Goal: Task Accomplishment & Management: Manage account settings

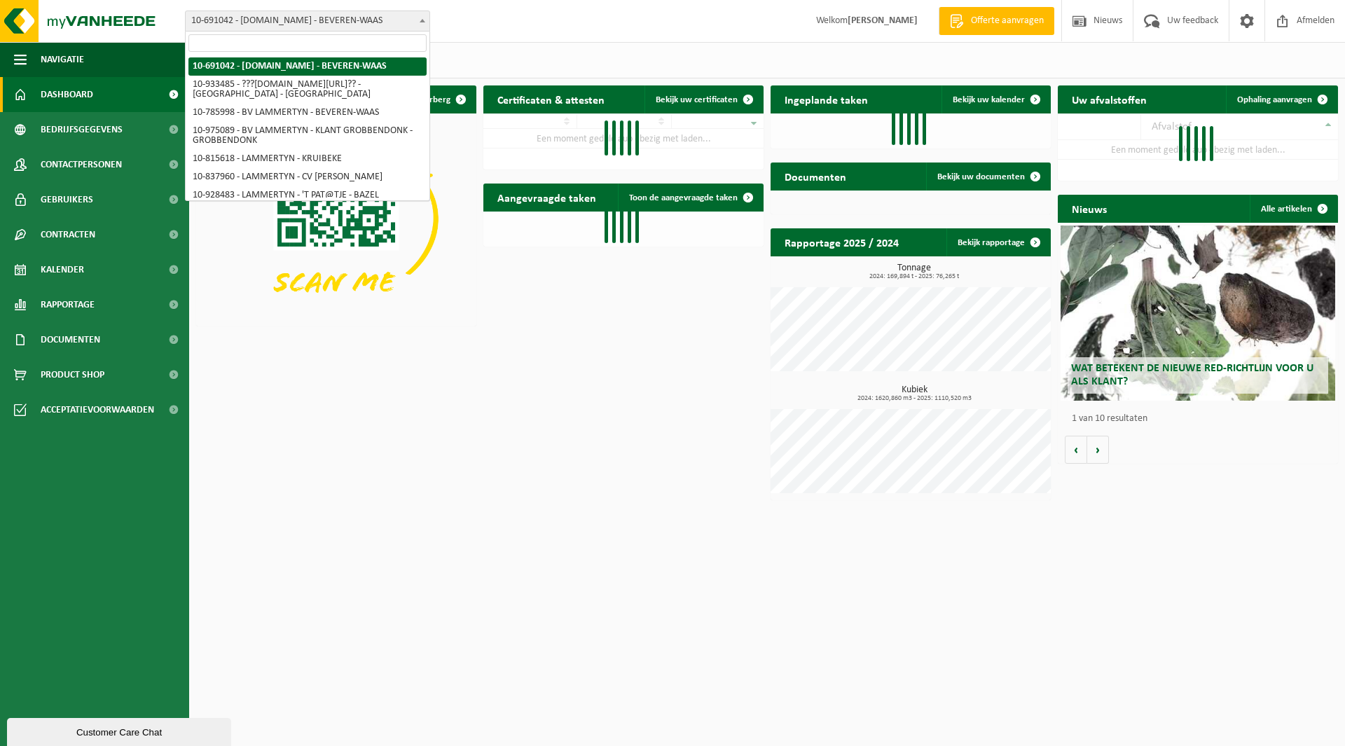
click at [259, 18] on span "10-691042 - [DOMAIN_NAME] - BEVEREN-WAAS" at bounding box center [308, 21] width 244 height 20
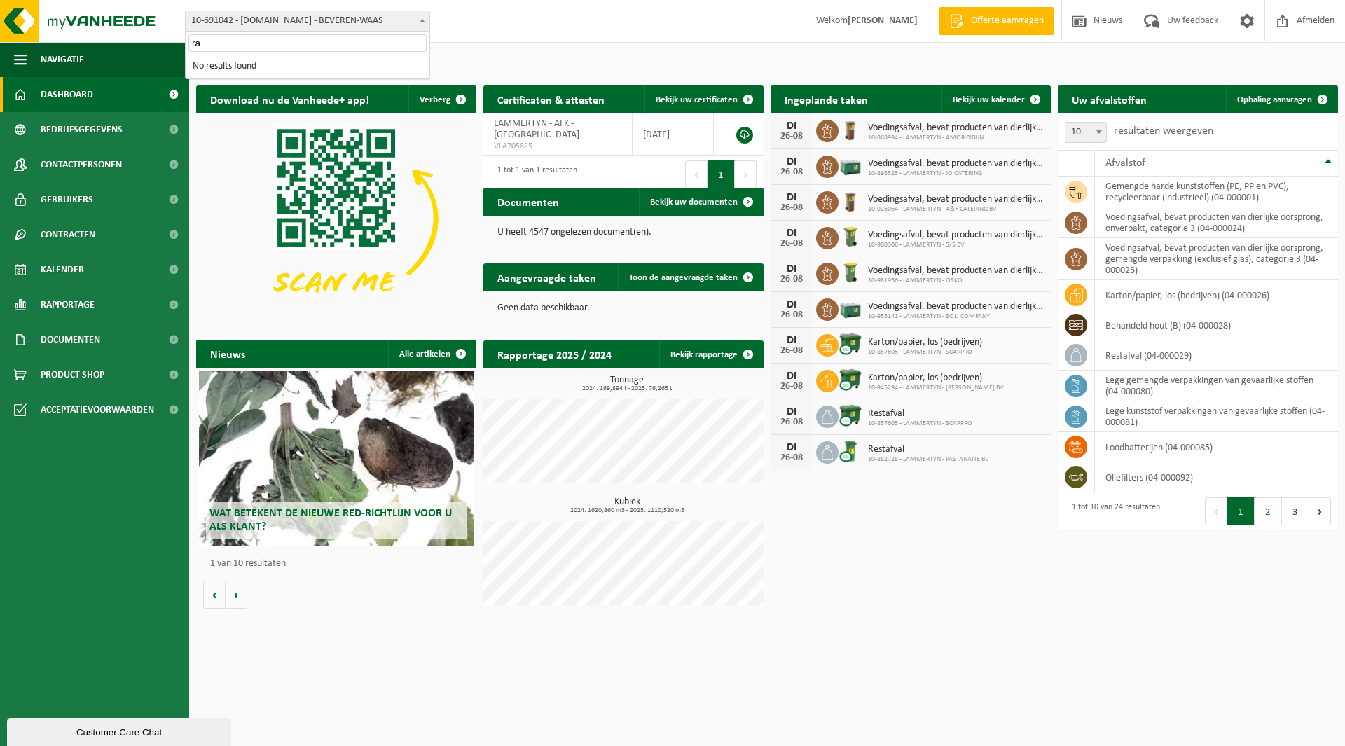
type input "r"
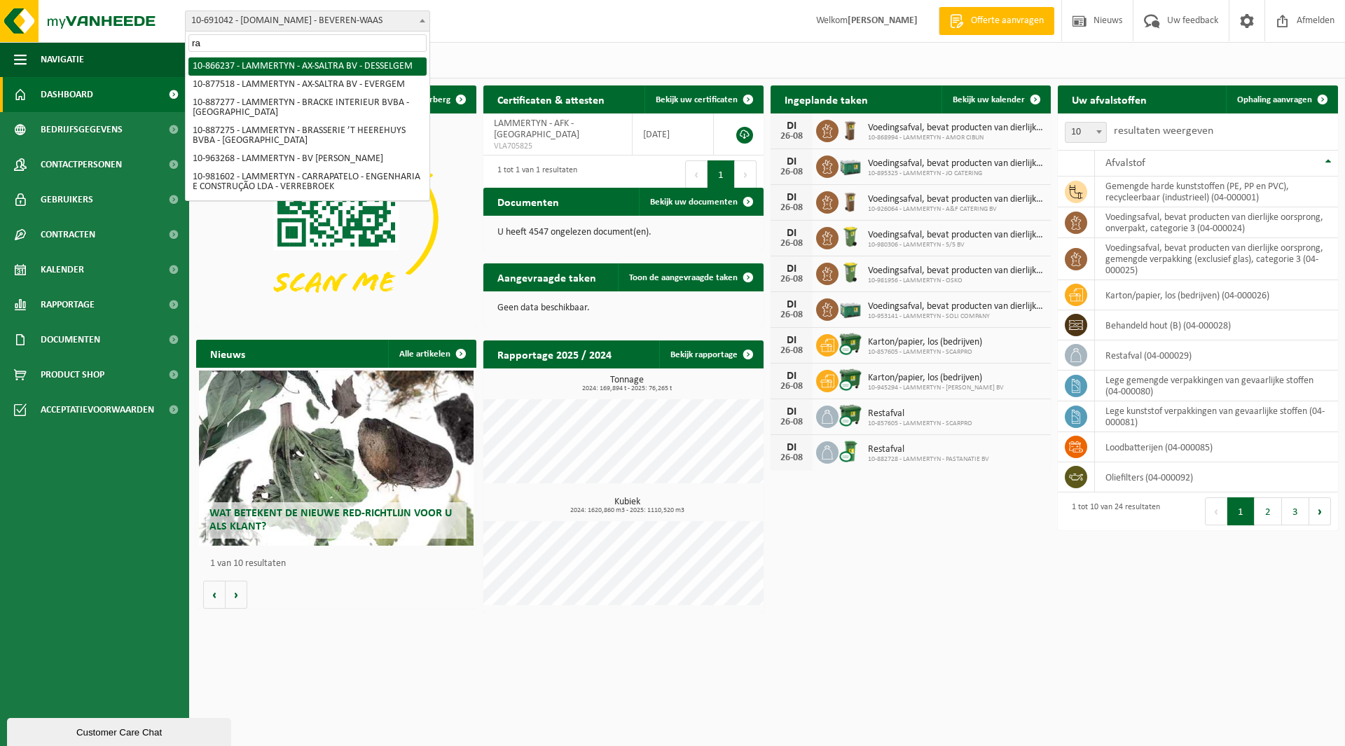
type input "r"
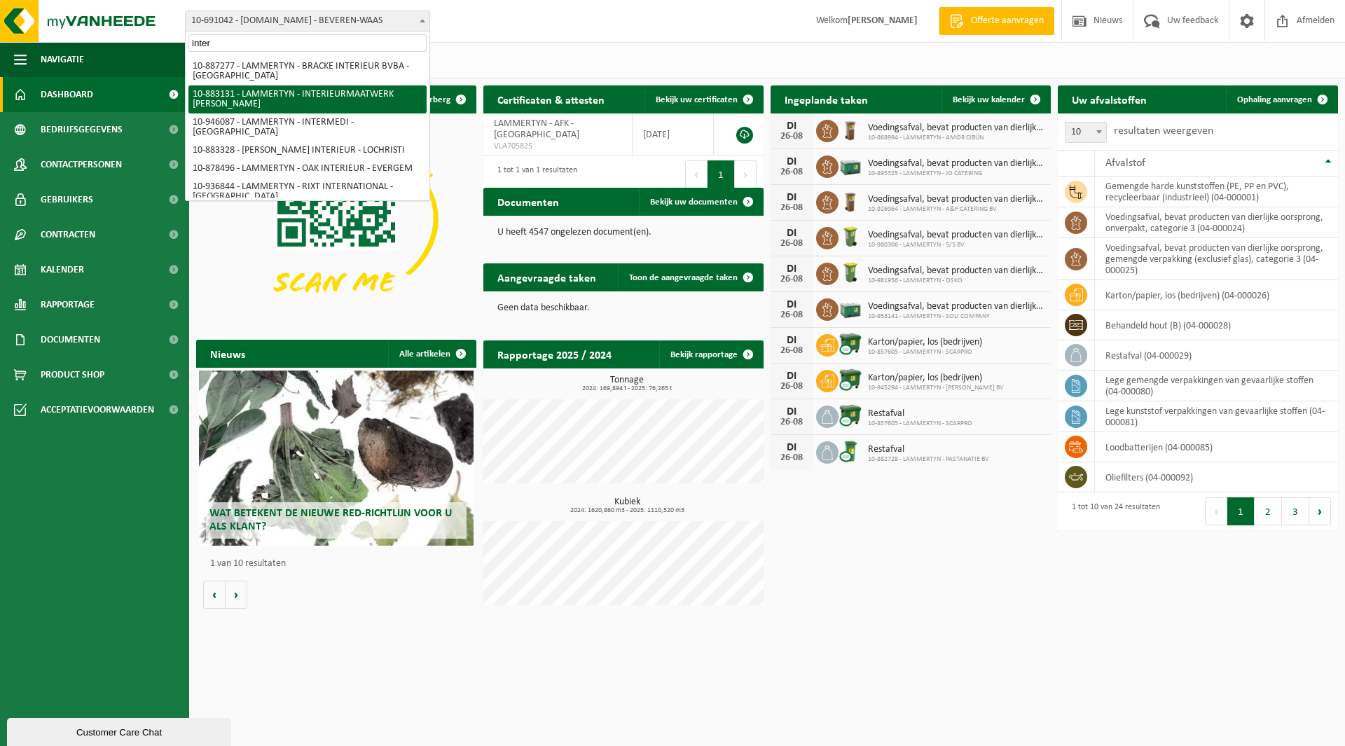
type input "inter"
select select "150952"
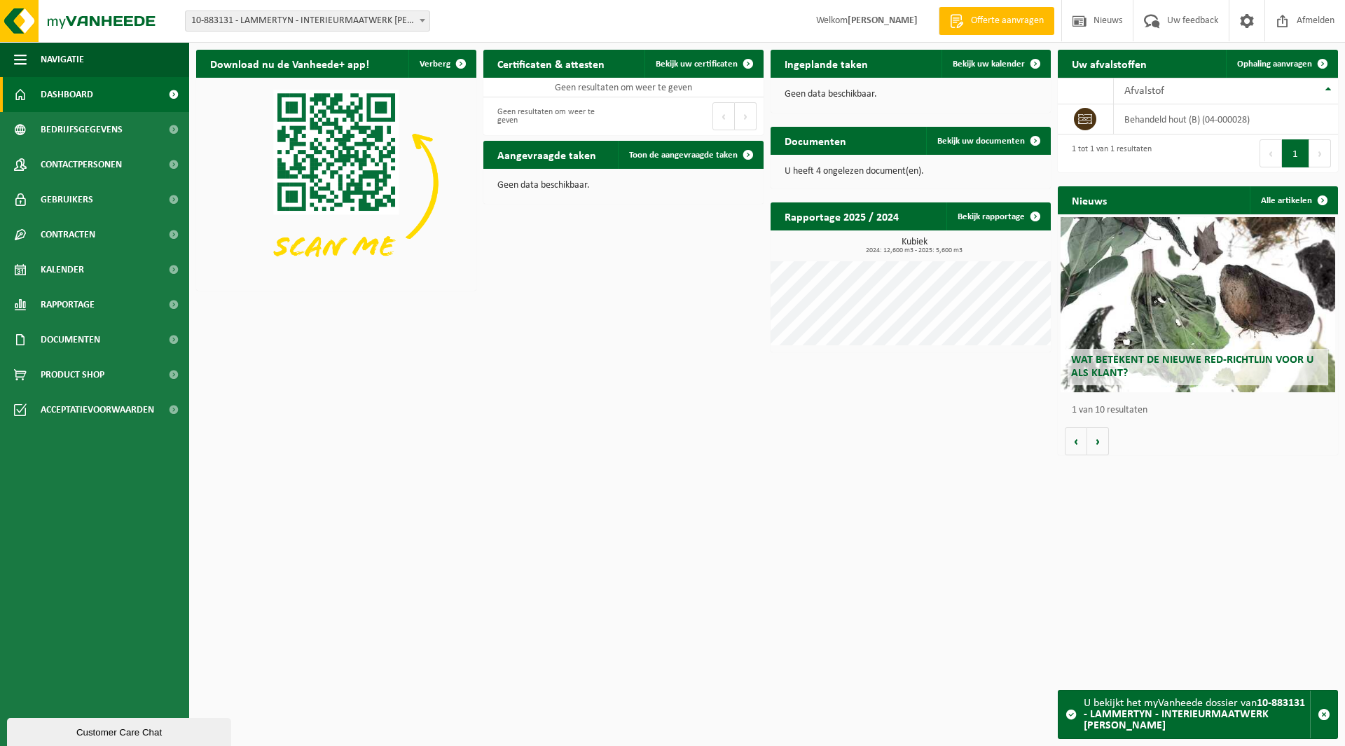
click at [320, 19] on span "10-883131 - LAMMERTYN - INTERIEURMAATWERK [PERSON_NAME]" at bounding box center [308, 21] width 244 height 20
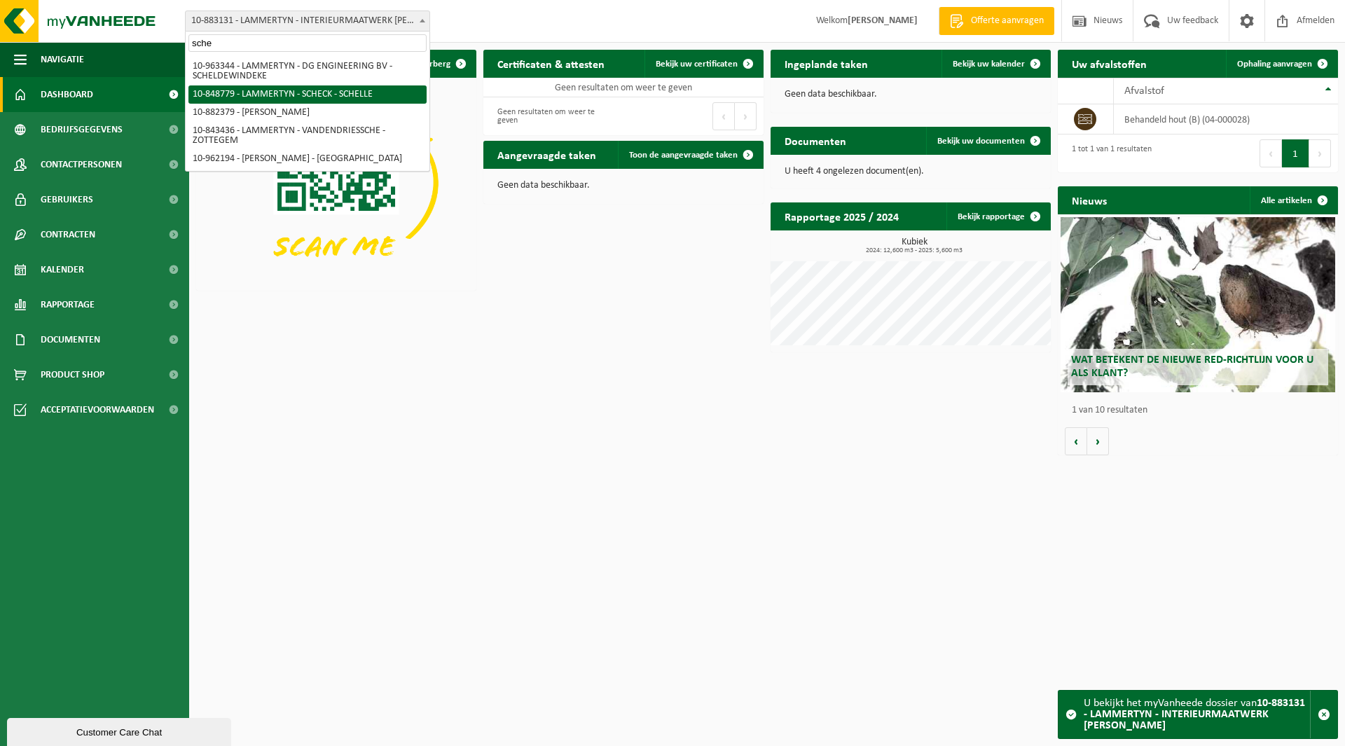
type input "sche"
select select "112346"
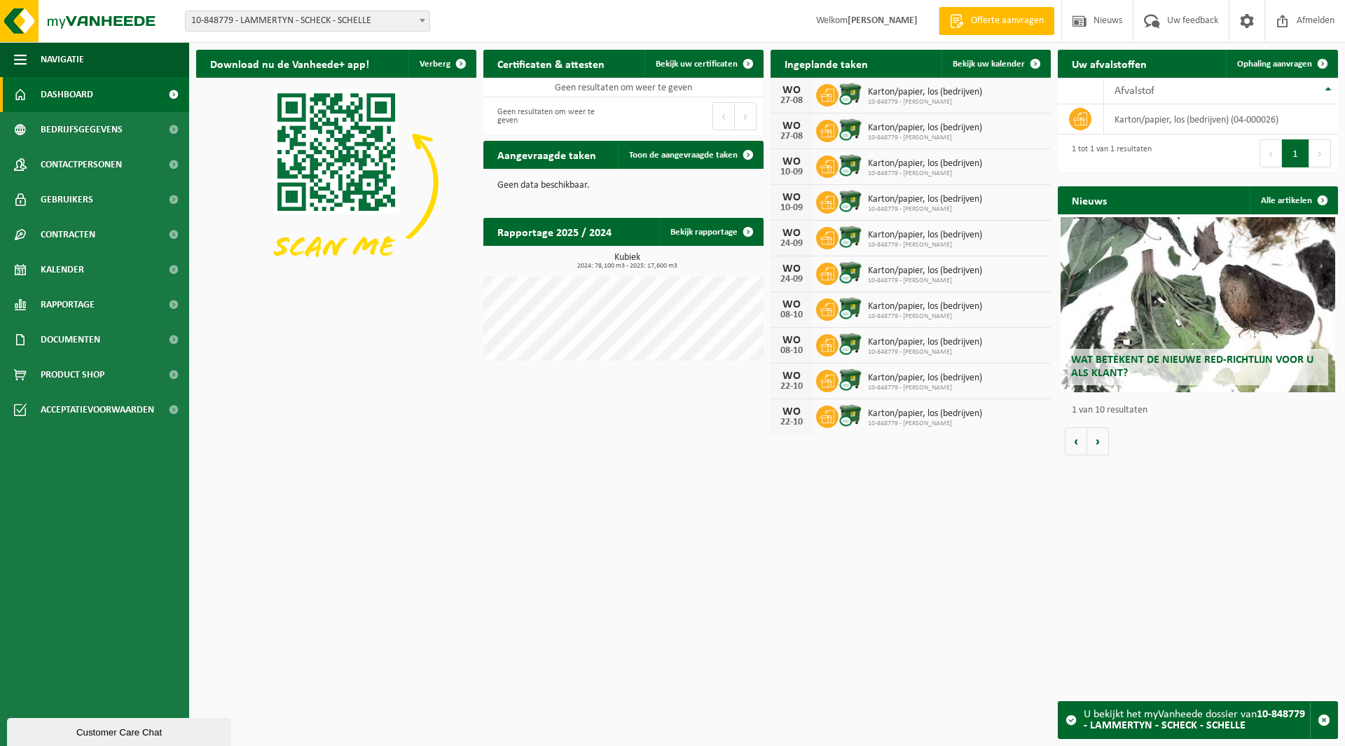
click at [329, 21] on span "10-848779 - LAMMERTYN - SCHECK - SCHELLE" at bounding box center [308, 21] width 244 height 20
type input "spruy"
select select "107332"
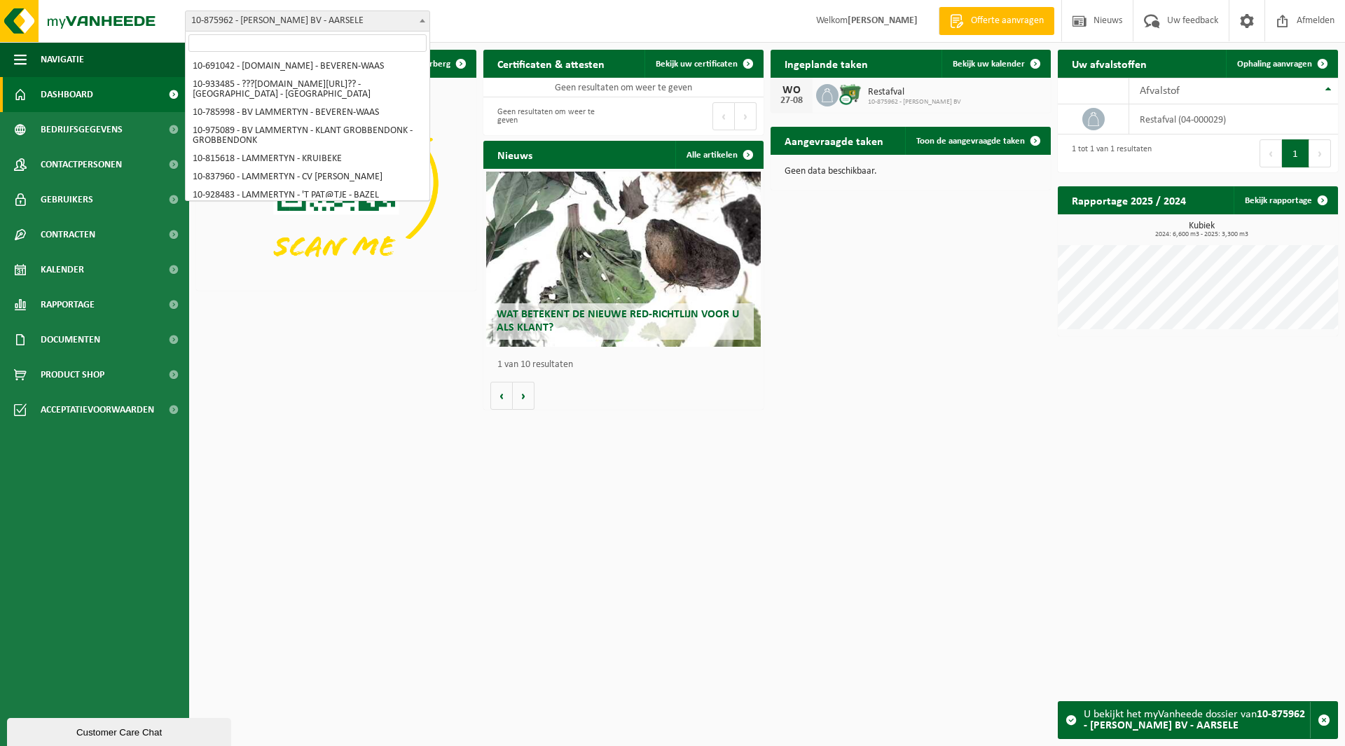
click at [307, 28] on span "10-875962 - [PERSON_NAME] BV - AARSELE" at bounding box center [308, 21] width 244 height 20
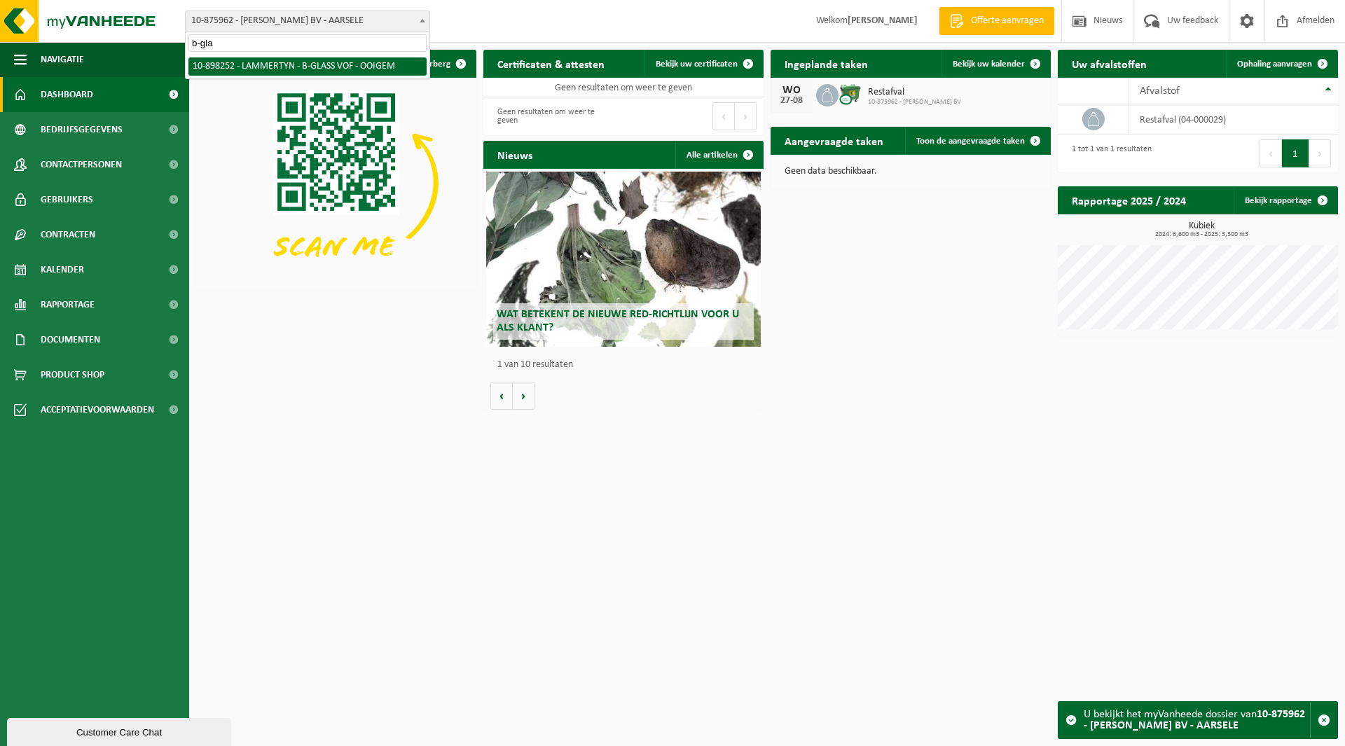
type input "b-gla"
select select "118080"
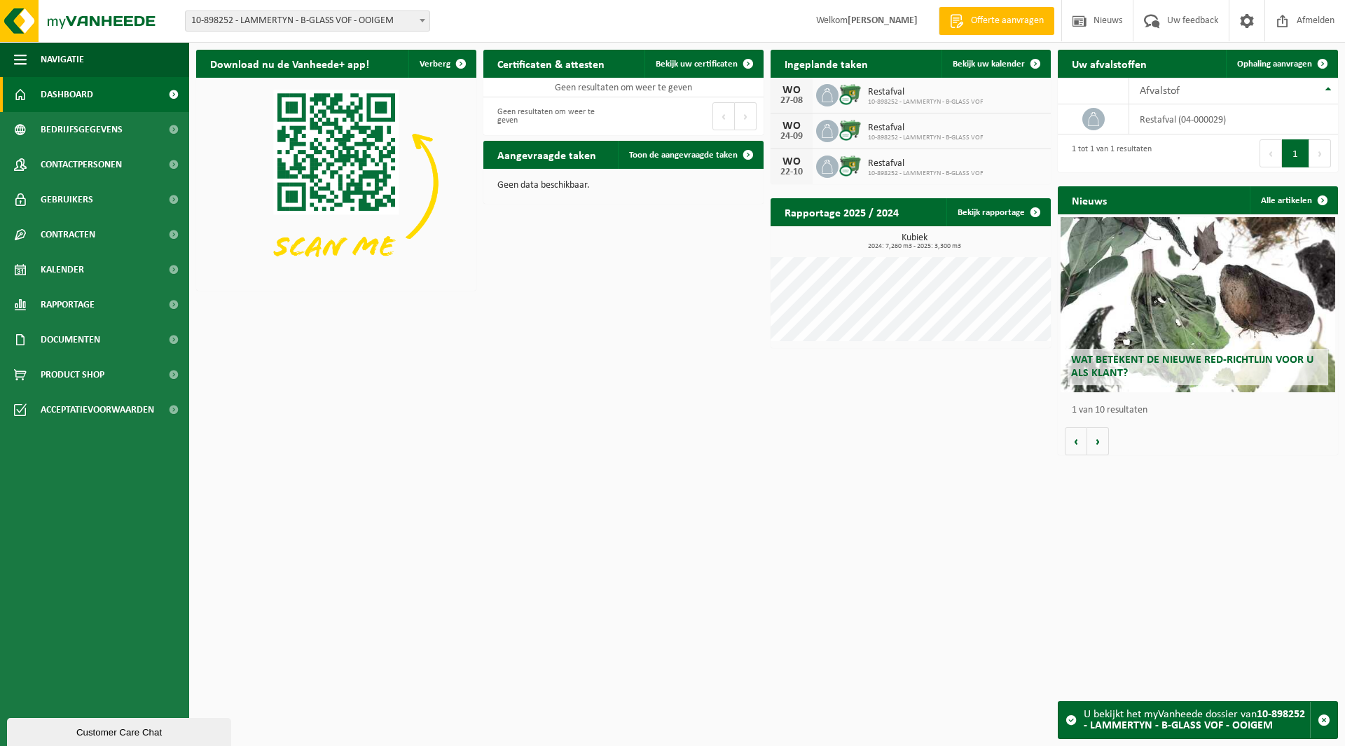
click at [305, 20] on span "10-898252 - LAMMERTYN - B-GLASS VOF - OOIGEM" at bounding box center [308, 21] width 244 height 20
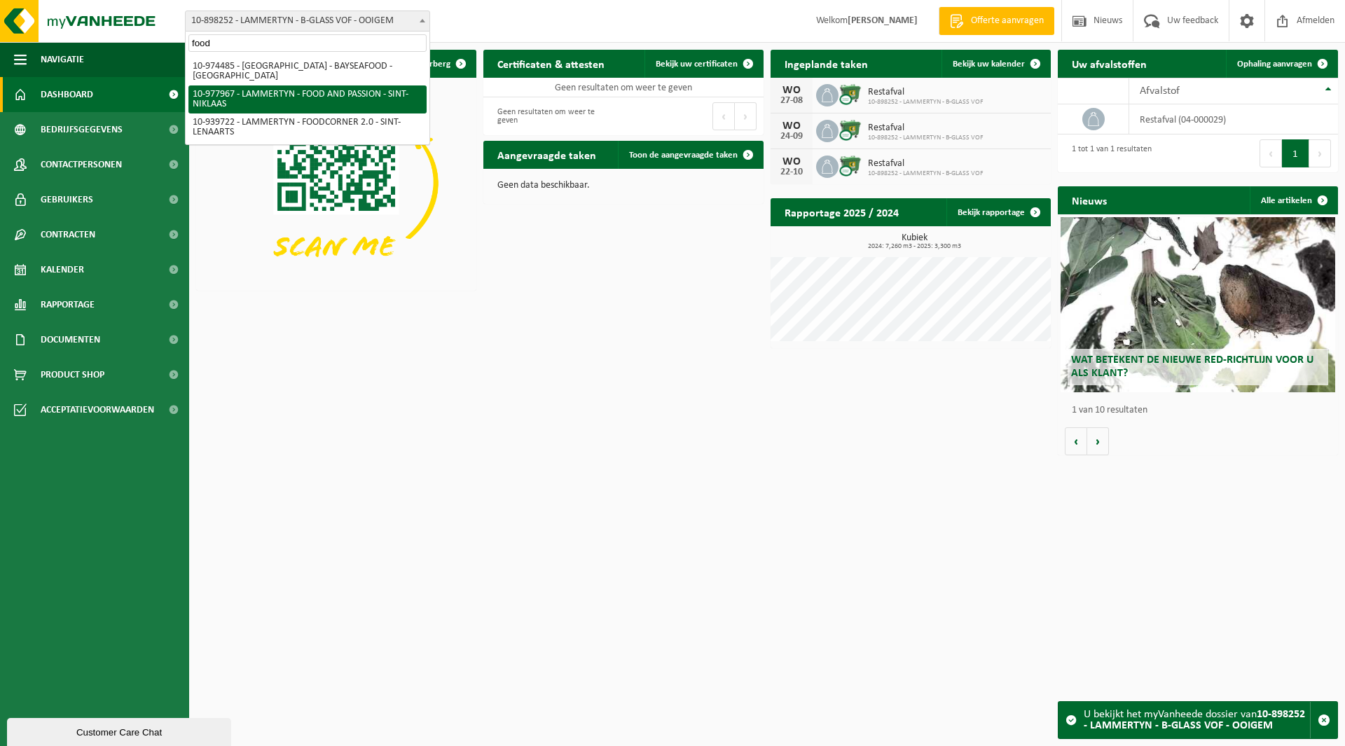
type input "food"
select select "159802"
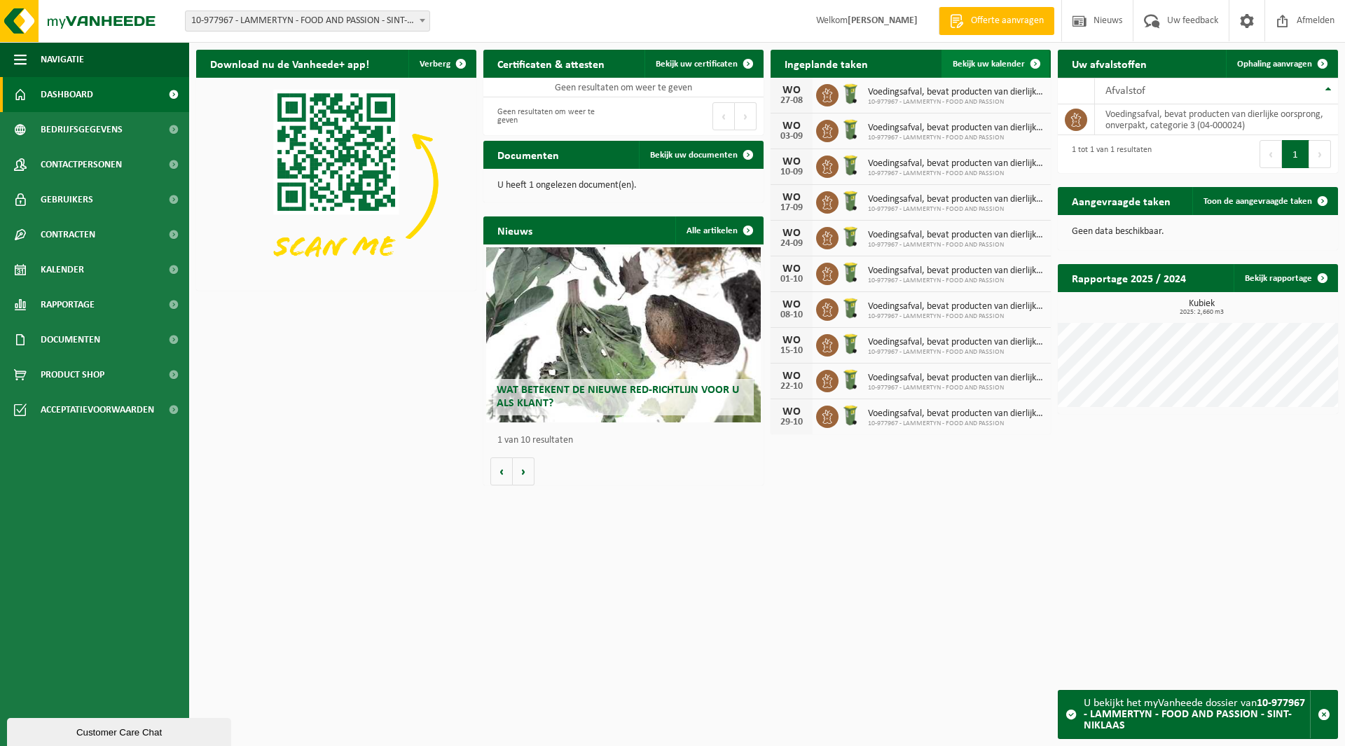
click at [992, 60] on span "Bekijk uw kalender" at bounding box center [989, 64] width 72 height 9
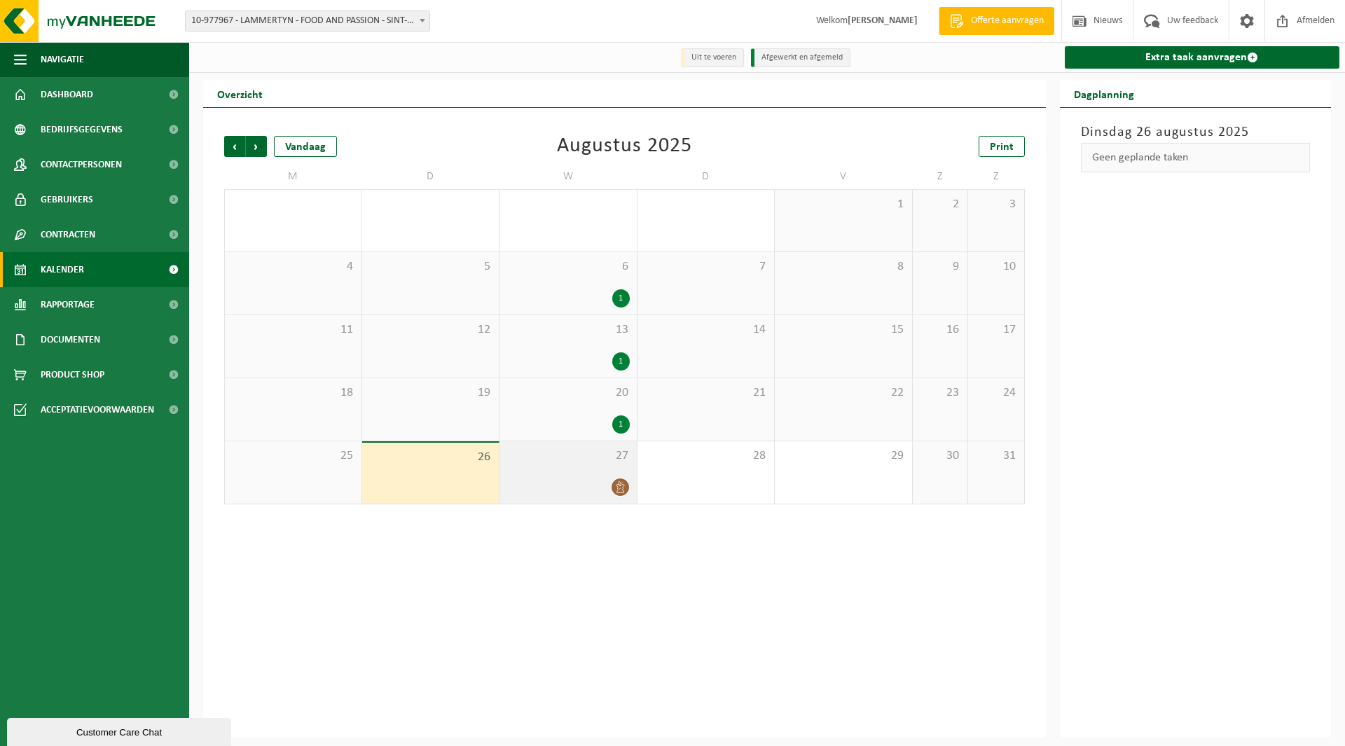
click at [585, 475] on div "27" at bounding box center [568, 472] width 137 height 62
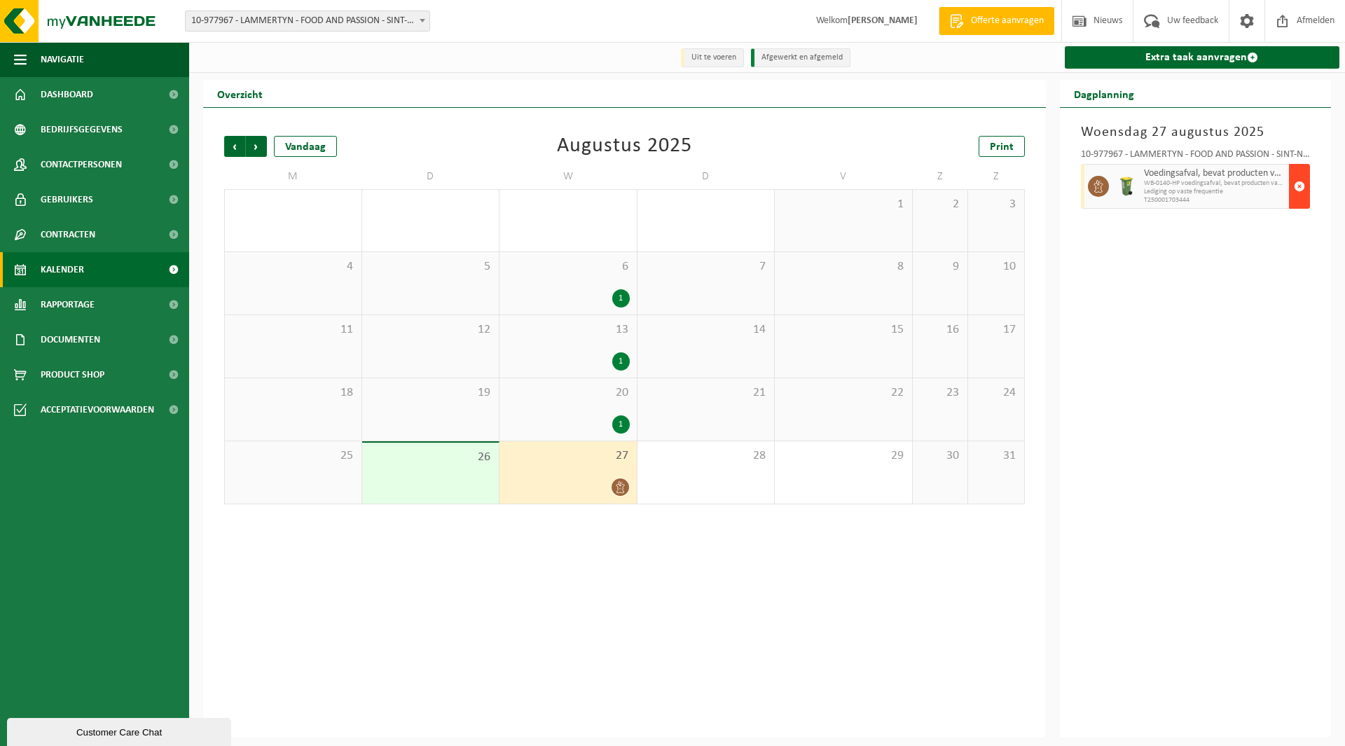
click at [1301, 194] on span "button" at bounding box center [1299, 186] width 11 height 28
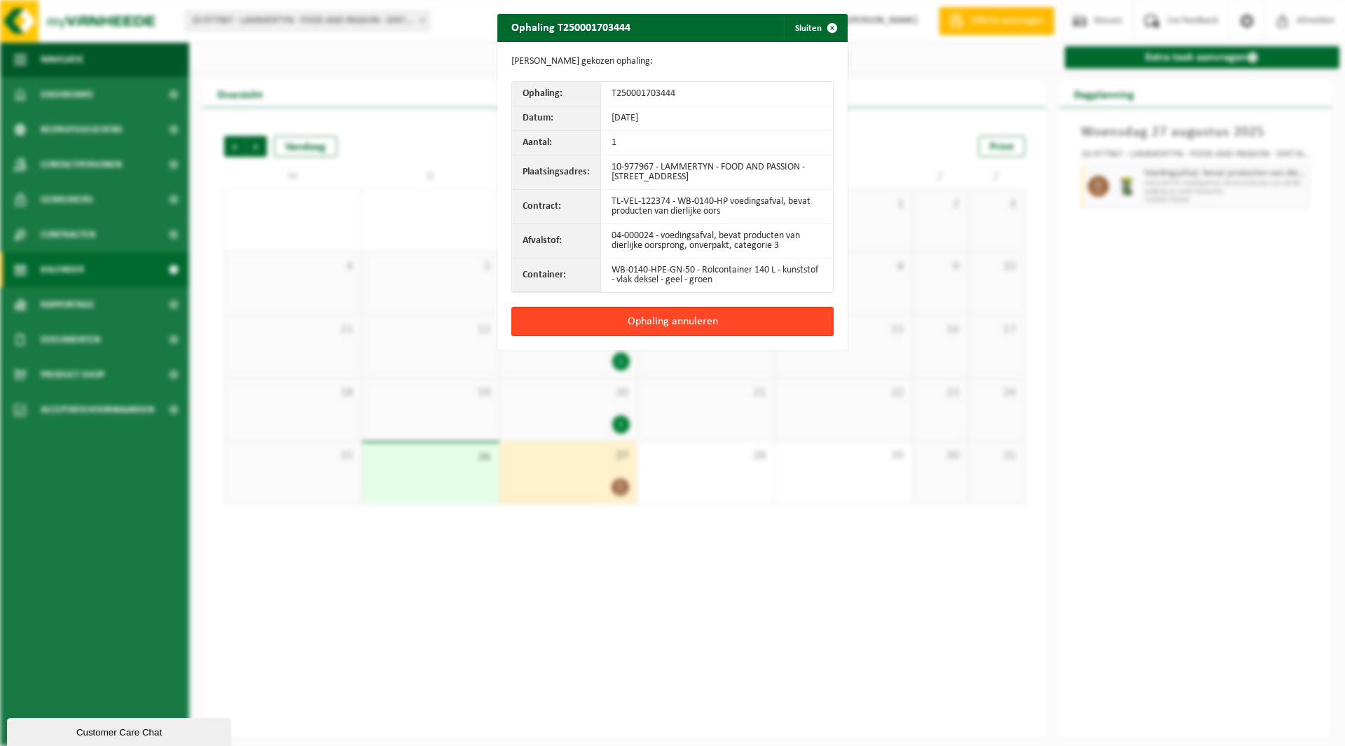
click at [643, 320] on button "Ophaling annuleren" at bounding box center [673, 321] width 322 height 29
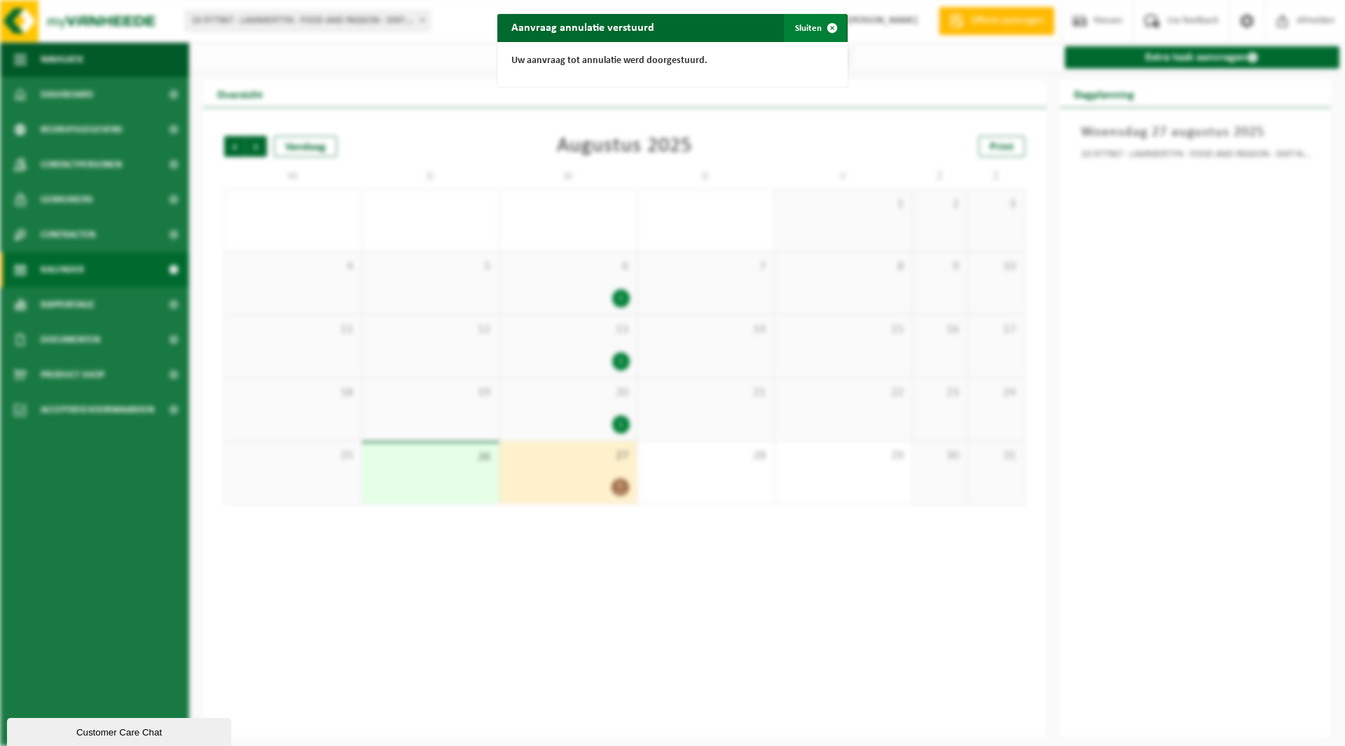
click at [785, 30] on button "Sluiten" at bounding box center [815, 28] width 62 height 28
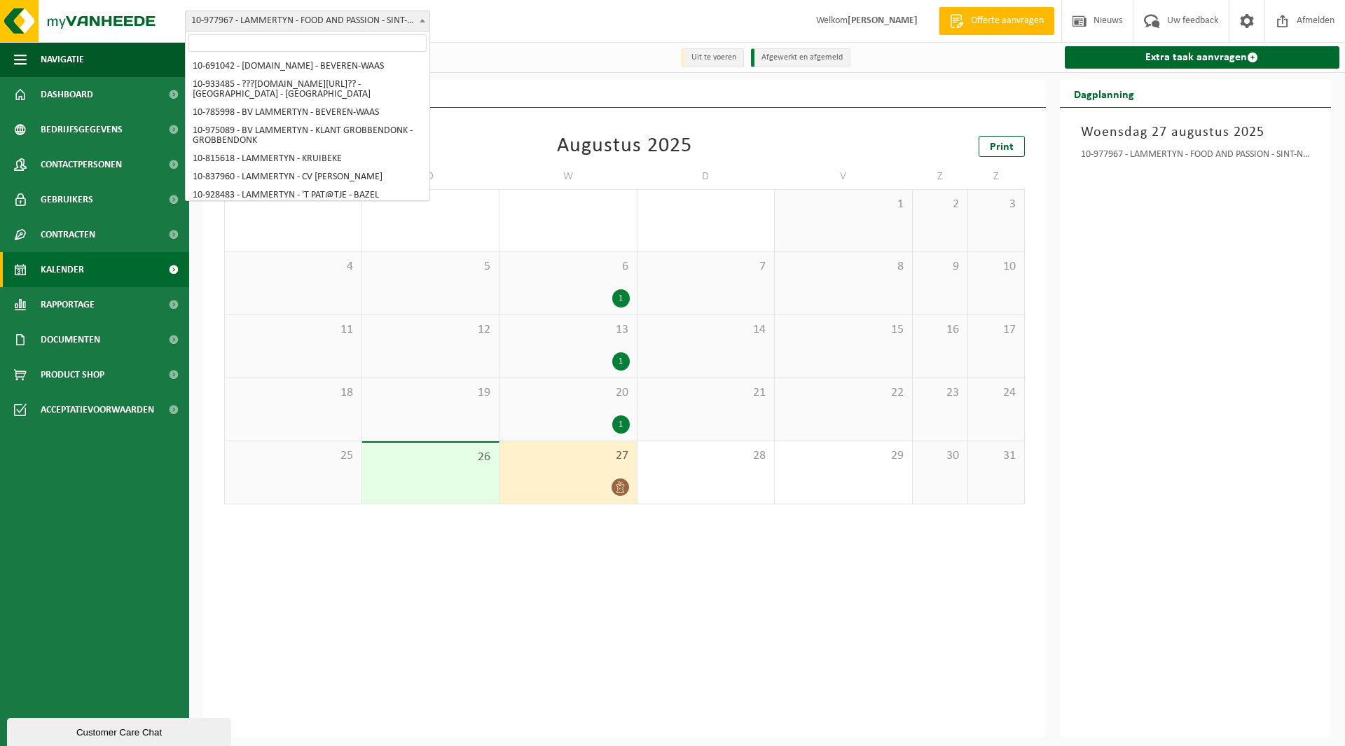
click at [256, 22] on span "10-977967 - LAMMERTYN - FOOD AND PASSION - SINT-NIKLAAS" at bounding box center [308, 21] width 244 height 20
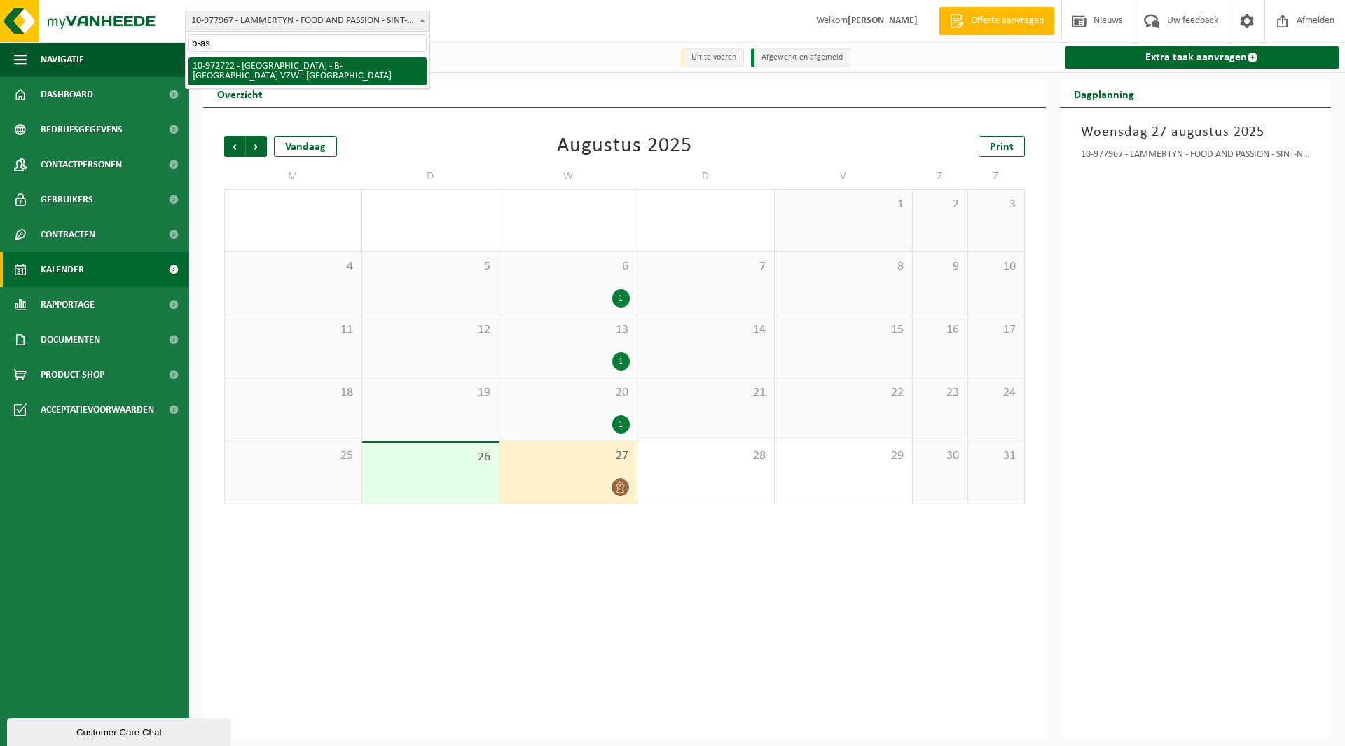
type input "b-as"
select select "156568"
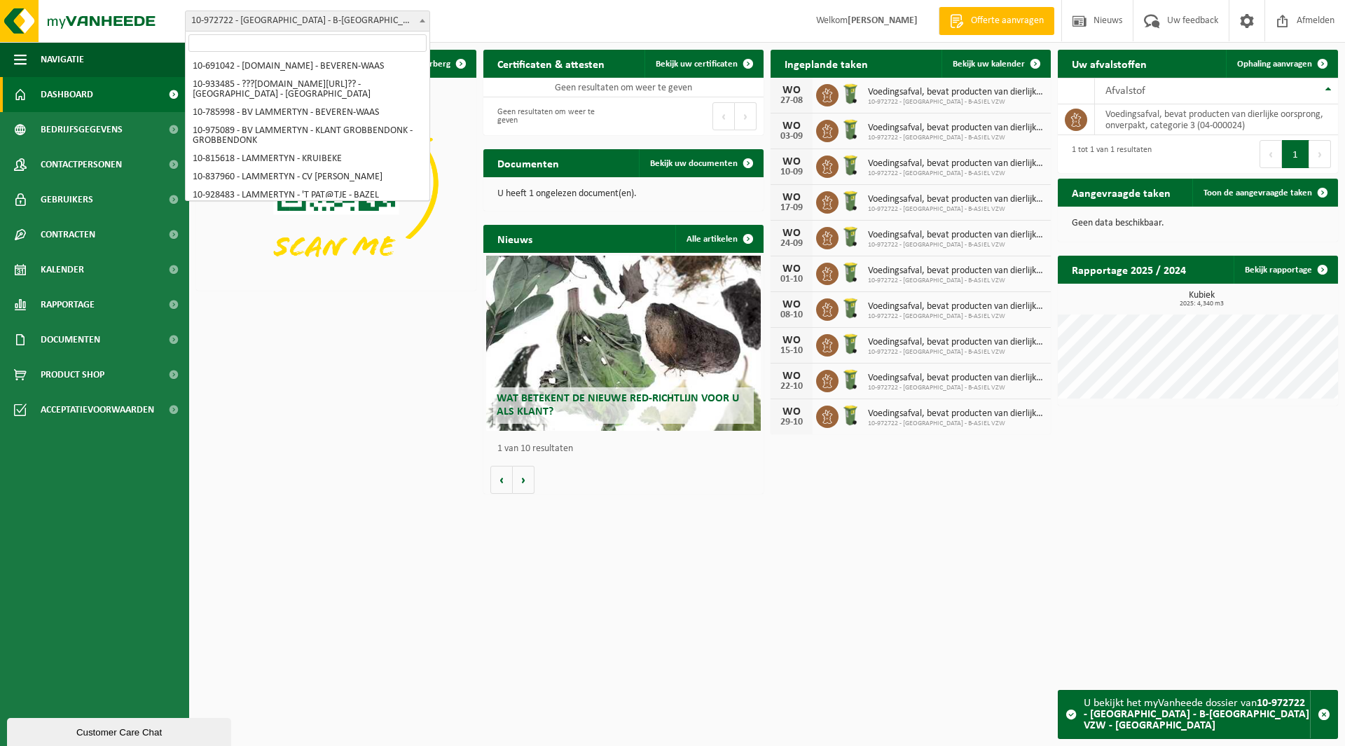
click at [318, 31] on span "10-972722 - [GEOGRAPHIC_DATA] - B-[GEOGRAPHIC_DATA] VZW - [GEOGRAPHIC_DATA]" at bounding box center [307, 21] width 245 height 21
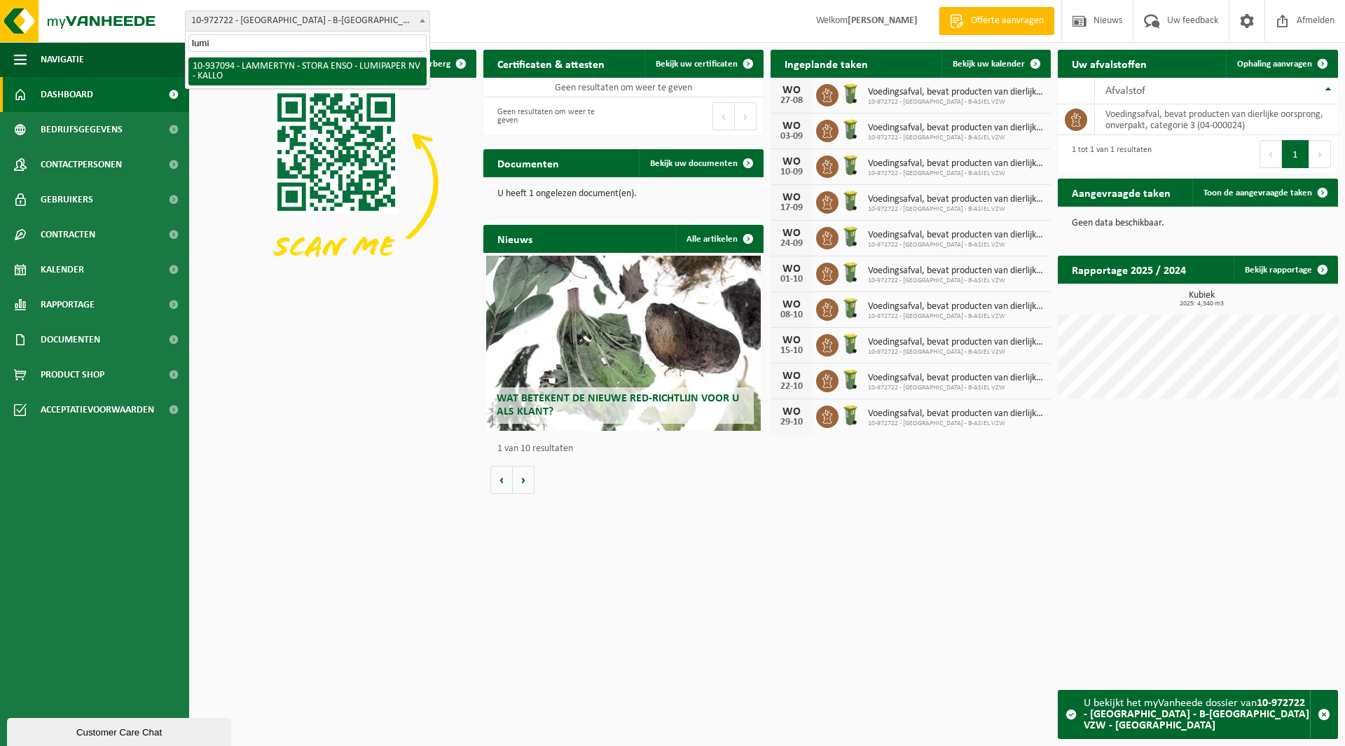
type input "lumi"
select select "137377"
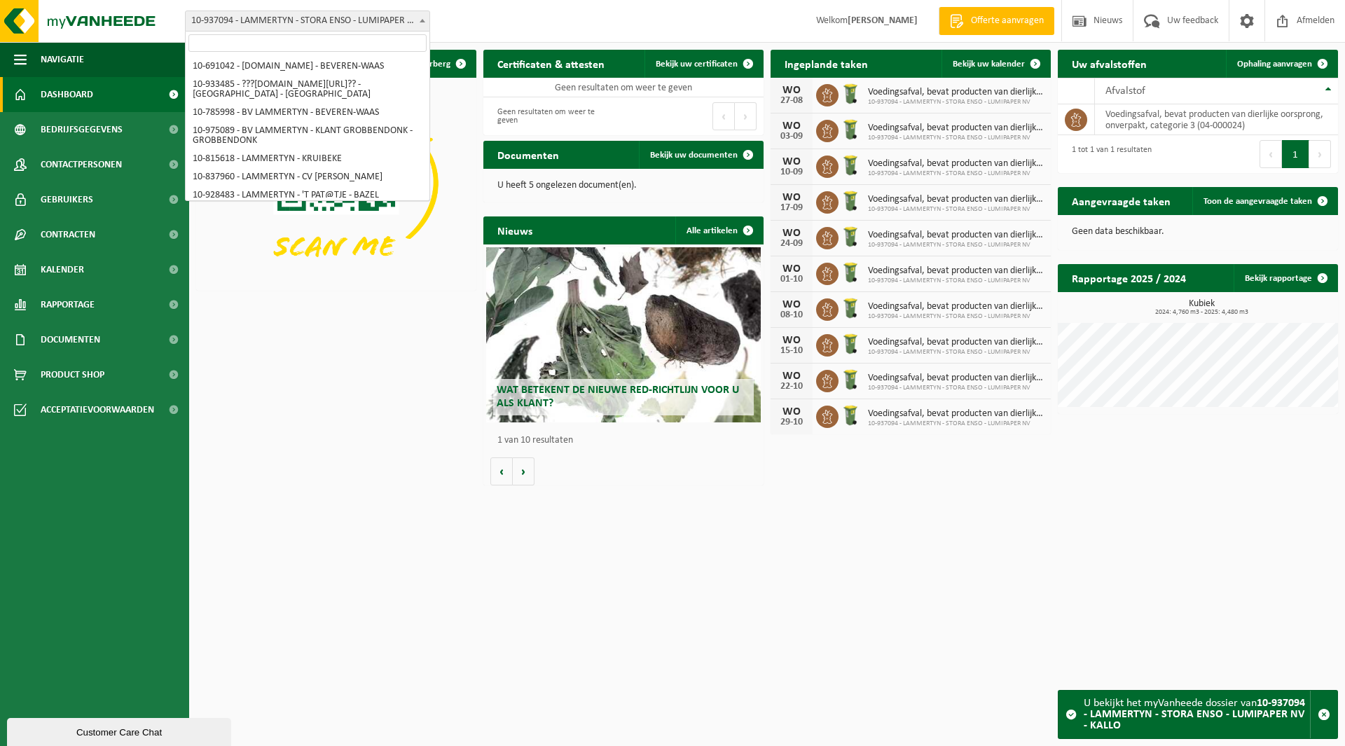
click at [262, 17] on span "10-937094 - LAMMERTYN - STORA ENSO - LUMIPAPER NV - KALLO" at bounding box center [308, 21] width 244 height 20
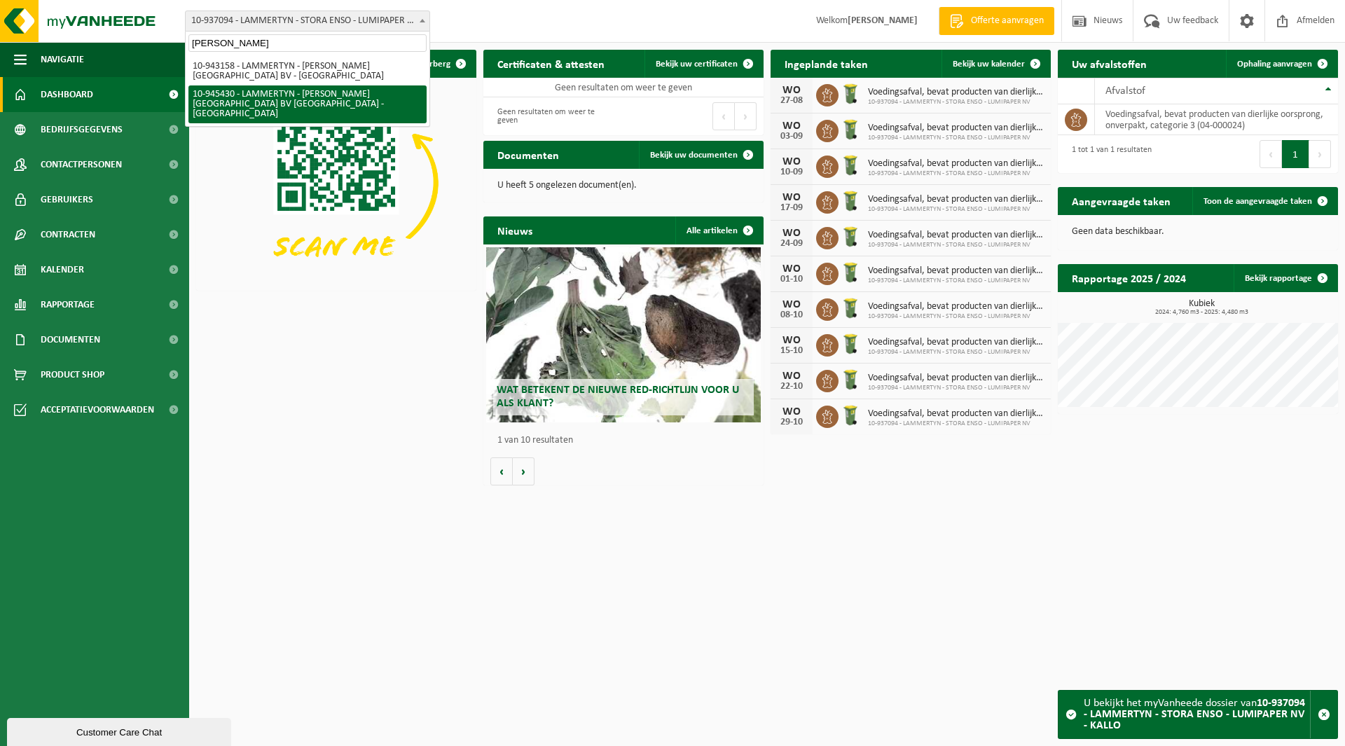
type input "moore"
select select "141215"
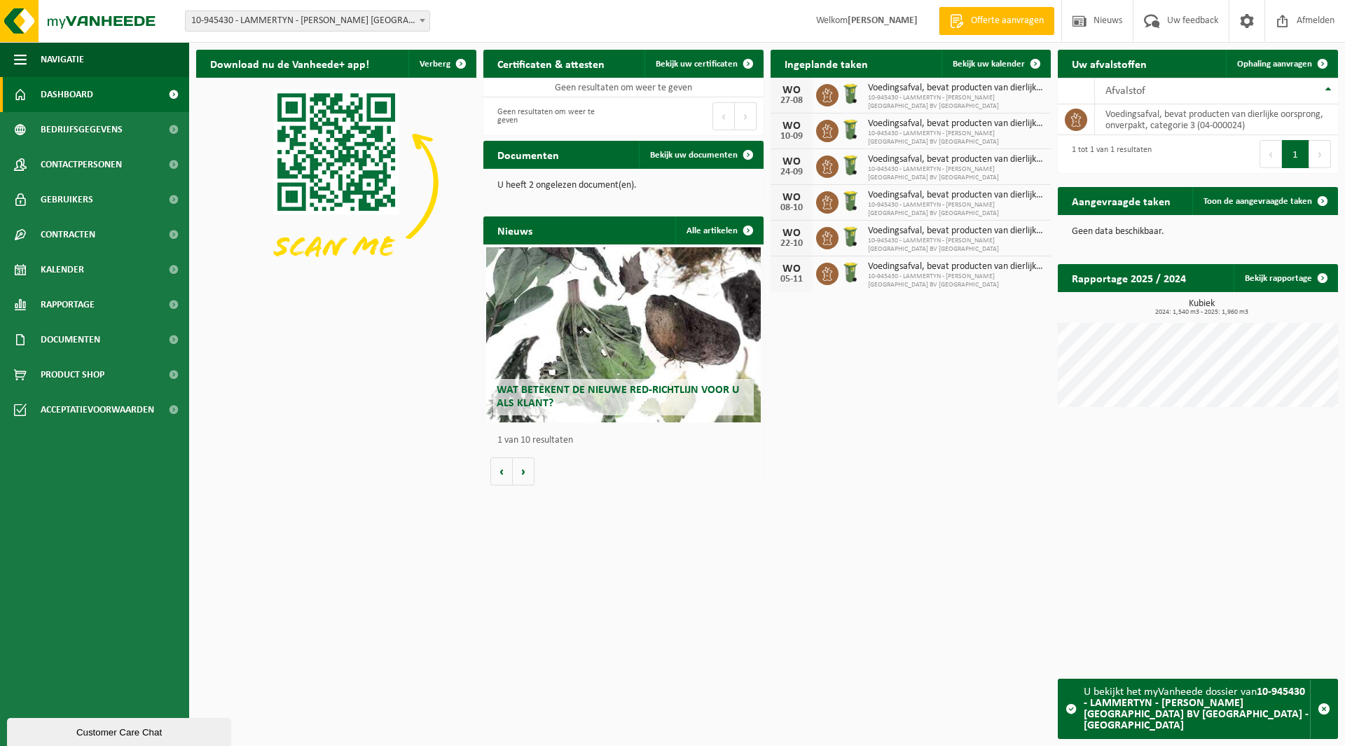
click at [310, 25] on span "10-945430 - LAMMERTYN - [PERSON_NAME] [GEOGRAPHIC_DATA] BV [GEOGRAPHIC_DATA] - …" at bounding box center [308, 21] width 244 height 20
type input "pjvh"
select select "158367"
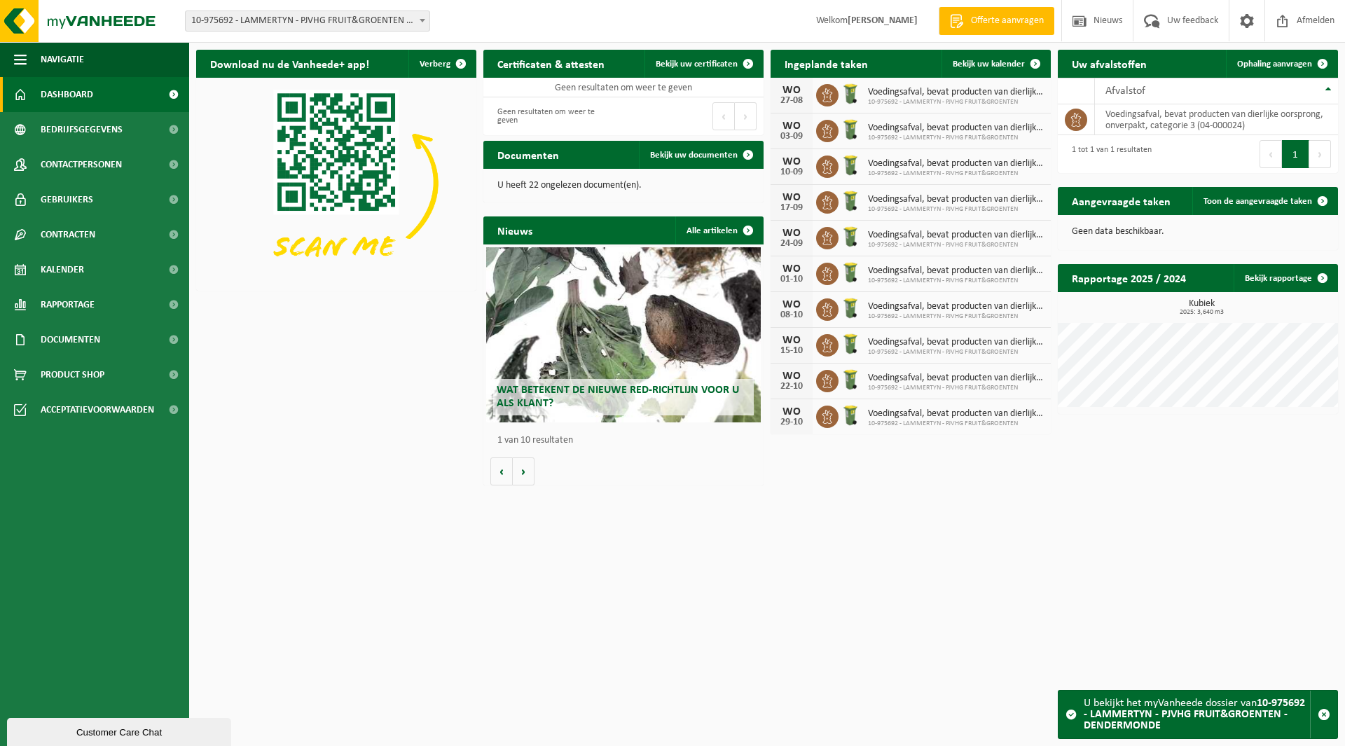
click at [279, 22] on span "10-975692 - LAMMERTYN - PJVHG FRUIT&GROENTEN - DENDERMONDE" at bounding box center [308, 21] width 244 height 20
type input "vanar"
select select "162561"
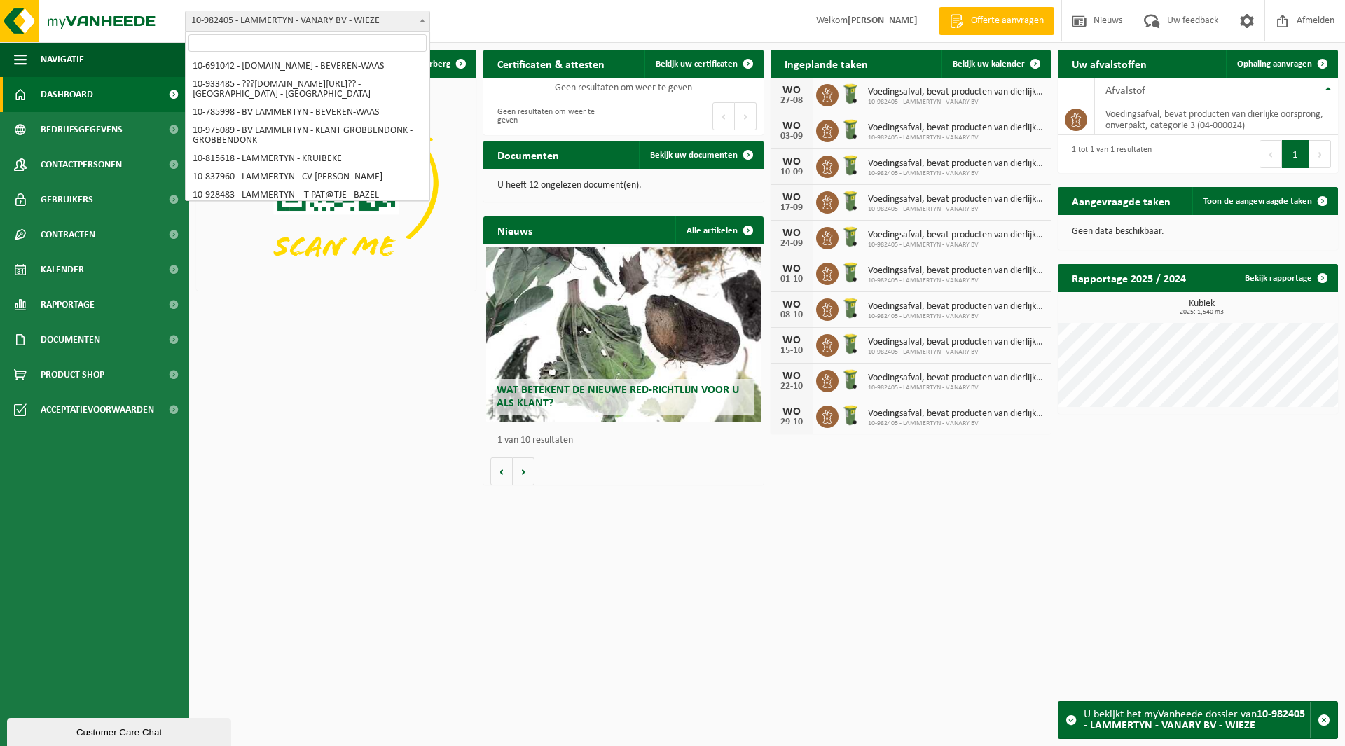
click at [287, 21] on span "10-982405 - LAMMERTYN - VANARY BV - WIEZE" at bounding box center [308, 21] width 244 height 20
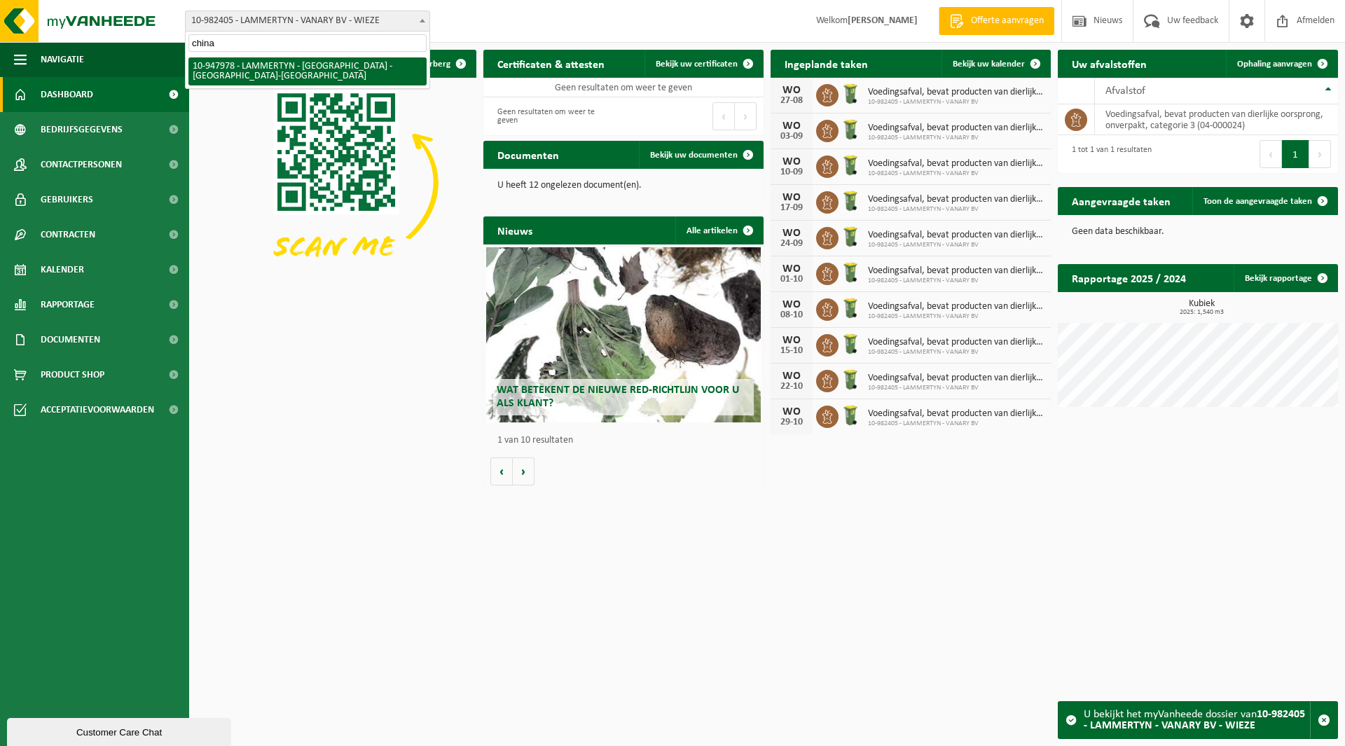
type input "china"
select select "142463"
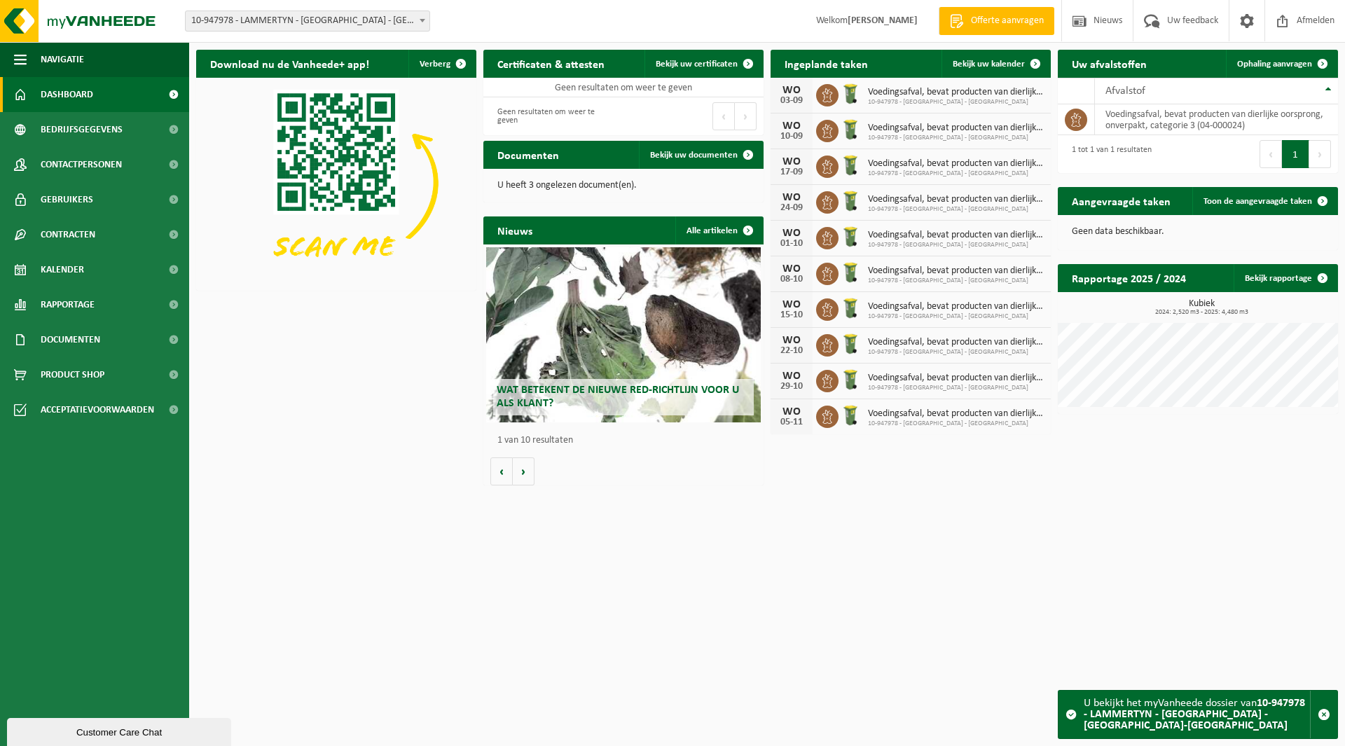
click at [245, 20] on span "10-947978 - LAMMERTYN - [GEOGRAPHIC_DATA] - [GEOGRAPHIC_DATA]-[GEOGRAPHIC_DATA]" at bounding box center [308, 21] width 244 height 20
type input "lozen"
select select "96267"
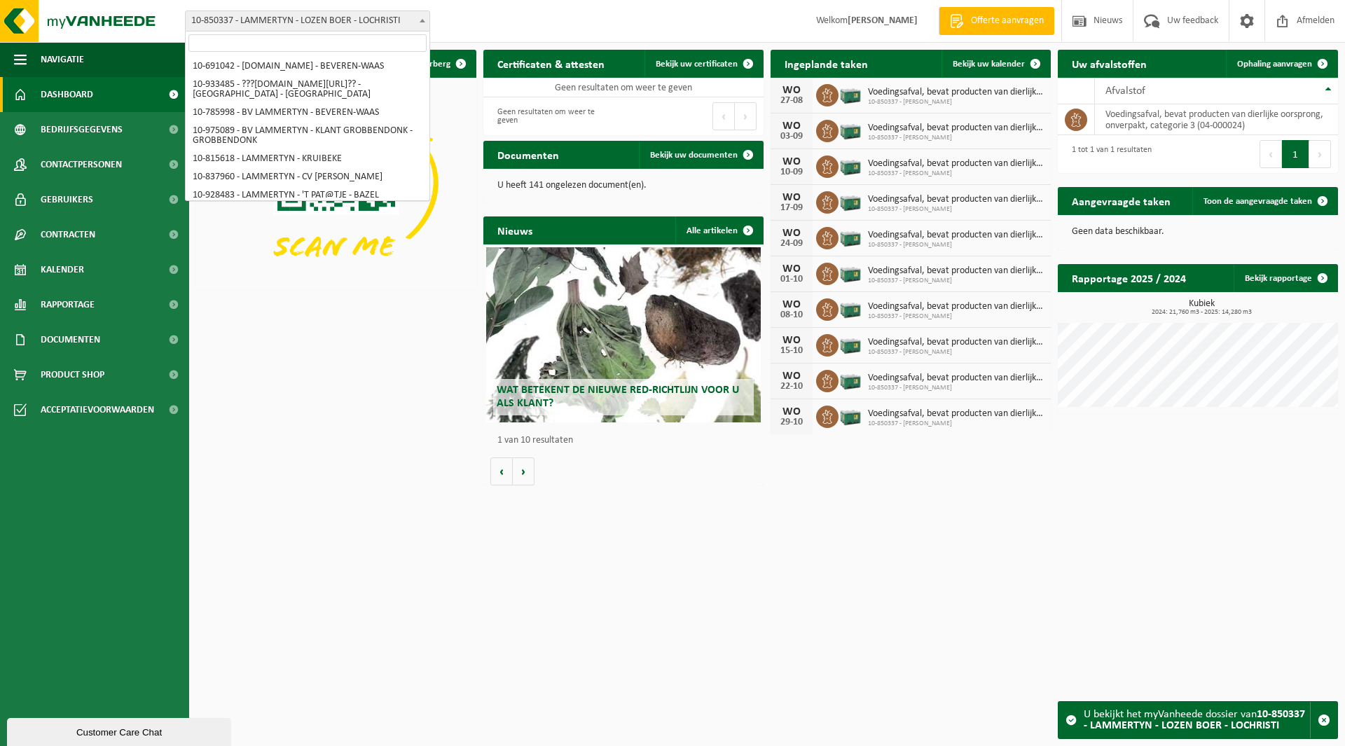
click at [300, 19] on span "10-850337 - LAMMERTYN - LOZEN BOER - LOCHRISTI" at bounding box center [308, 21] width 244 height 20
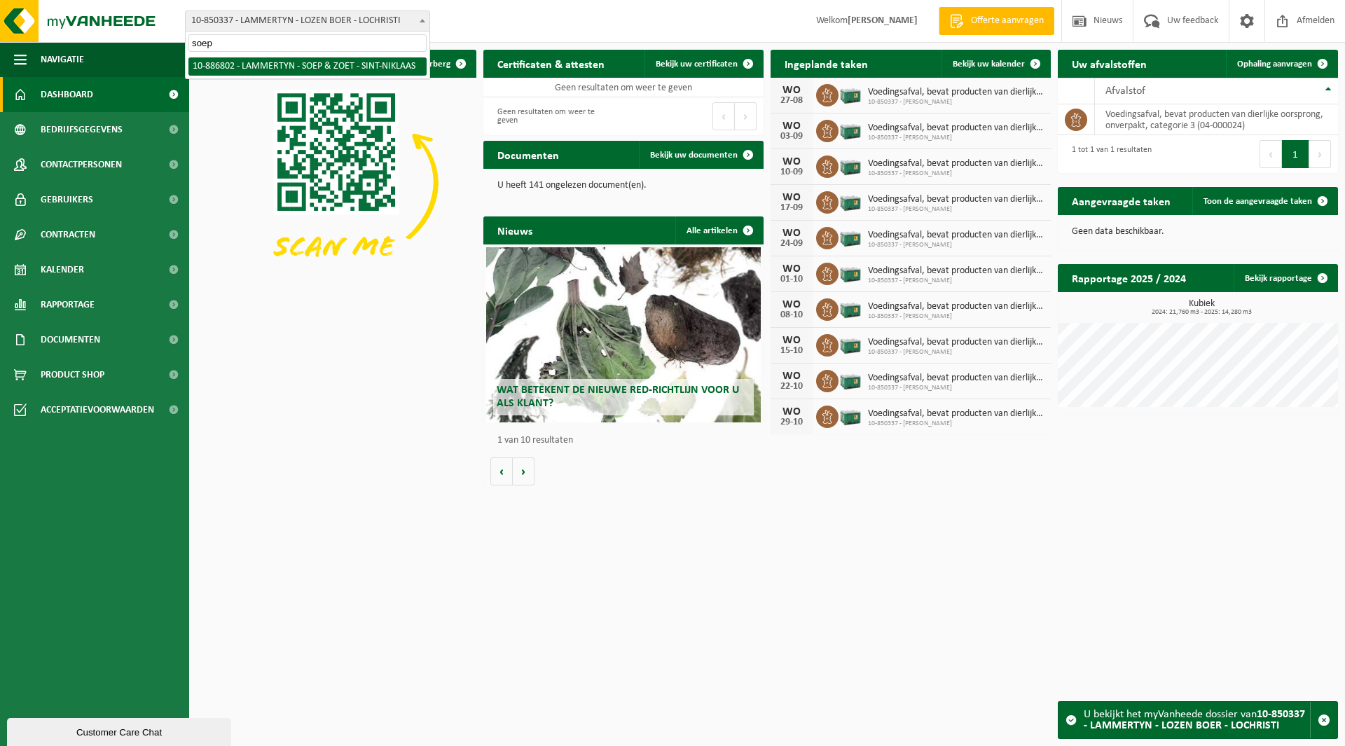
type input "soep"
select select "112837"
